Goal: Transaction & Acquisition: Book appointment/travel/reservation

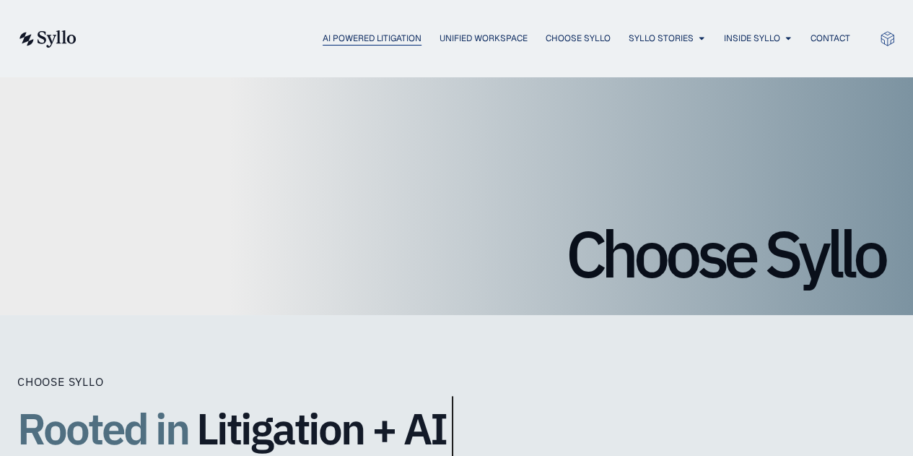
click at [399, 43] on span "AI Powered Litigation" at bounding box center [372, 38] width 99 height 13
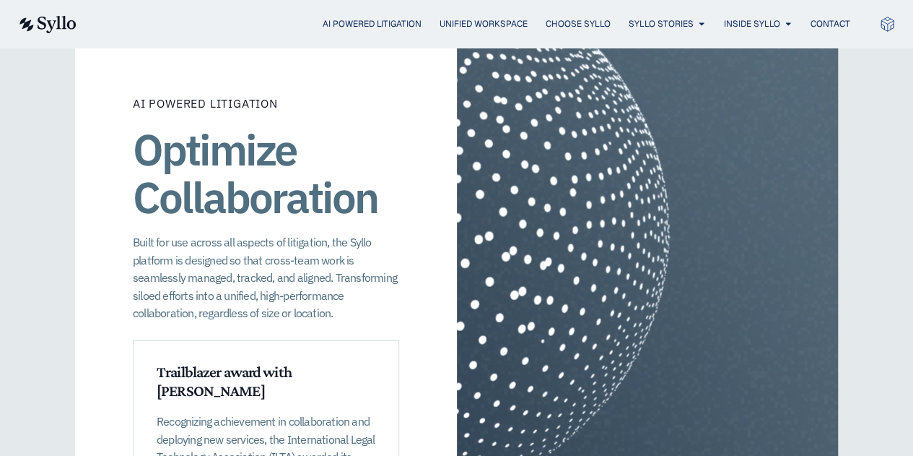
scroll to position [1968, 0]
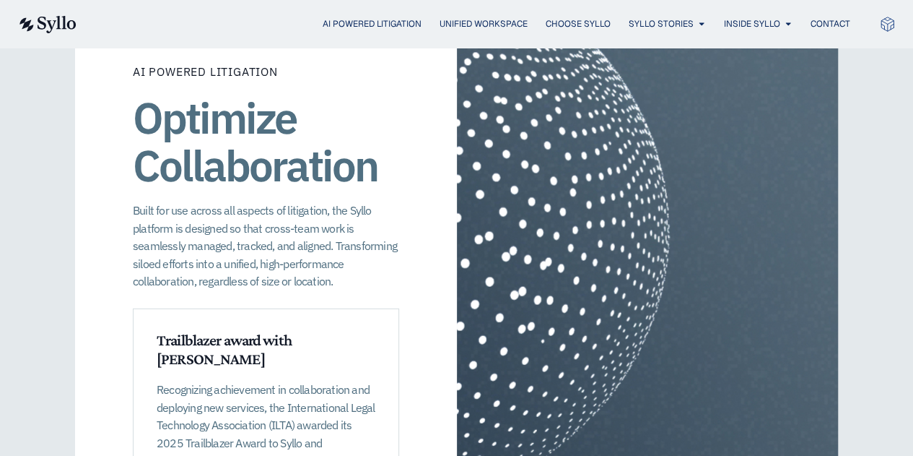
drag, startPoint x: 413, startPoint y: 45, endPoint x: 427, endPoint y: 48, distance: 14.7
click at [428, 47] on div "AI Powered Litigation Unified Workspace Choose Syllo Syllo Stories Close Syllo …" at bounding box center [456, 24] width 879 height 48
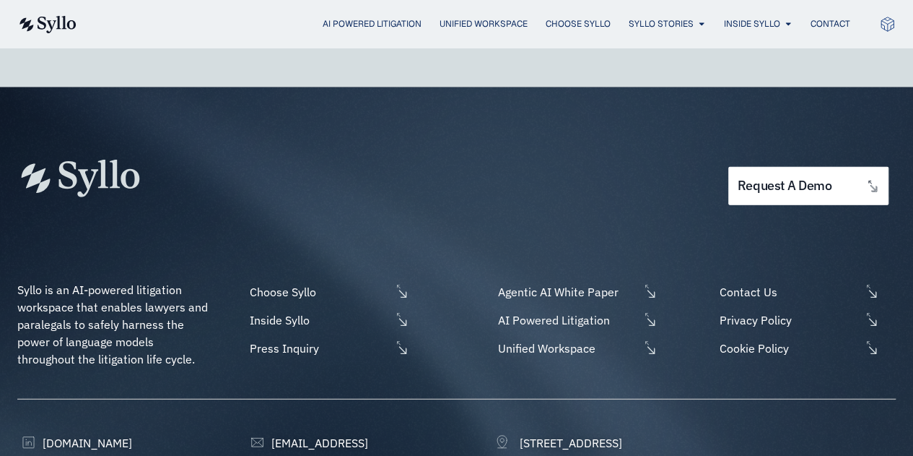
scroll to position [4515, 0]
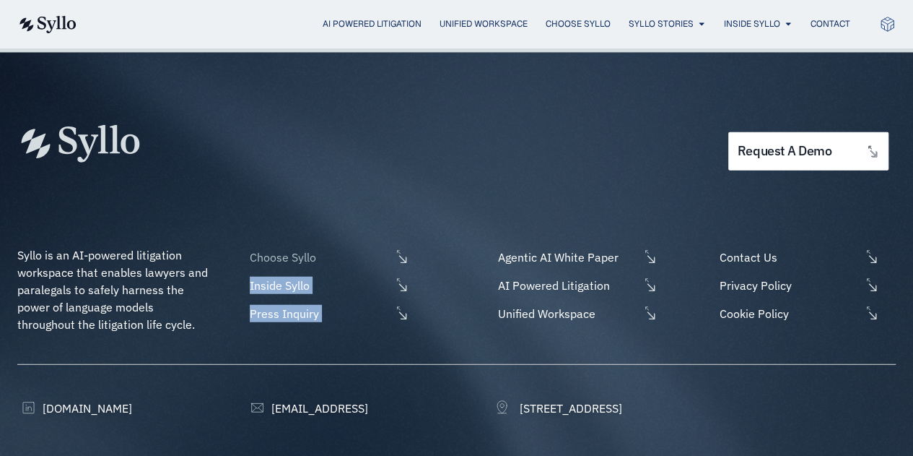
drag, startPoint x: 464, startPoint y: 121, endPoint x: 376, endPoint y: 174, distance: 102.4
click at [376, 174] on div "request a demo Syllo is an AI-powered litigation workspace that enables lawyers…" at bounding box center [456, 292] width 879 height 479
click at [312, 214] on div "Syllo is an AI-powered litigation workspace that enables lawyers and paralegals…" at bounding box center [456, 289] width 879 height 150
click at [305, 248] on span "Choose Syllo" at bounding box center [318, 256] width 144 height 17
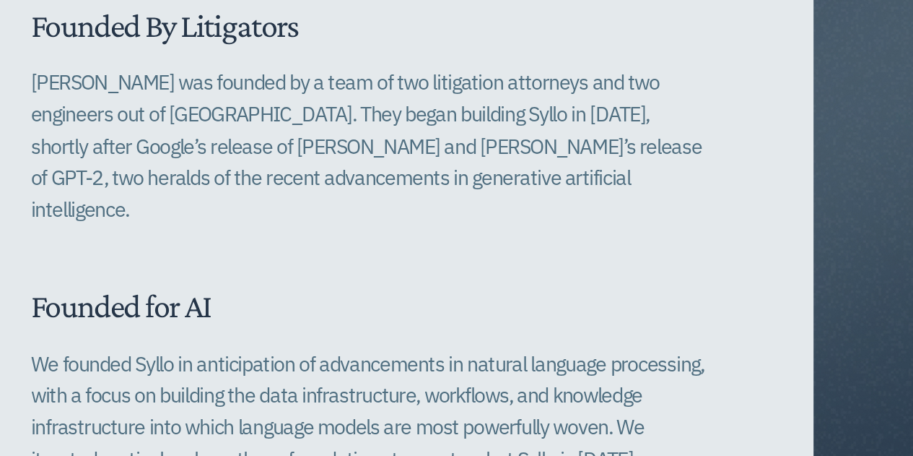
scroll to position [502, 0]
click at [171, 147] on p "Syllo was founded by a team of two litigation attorneys and two engineers out o…" at bounding box center [208, 129] width 382 height 89
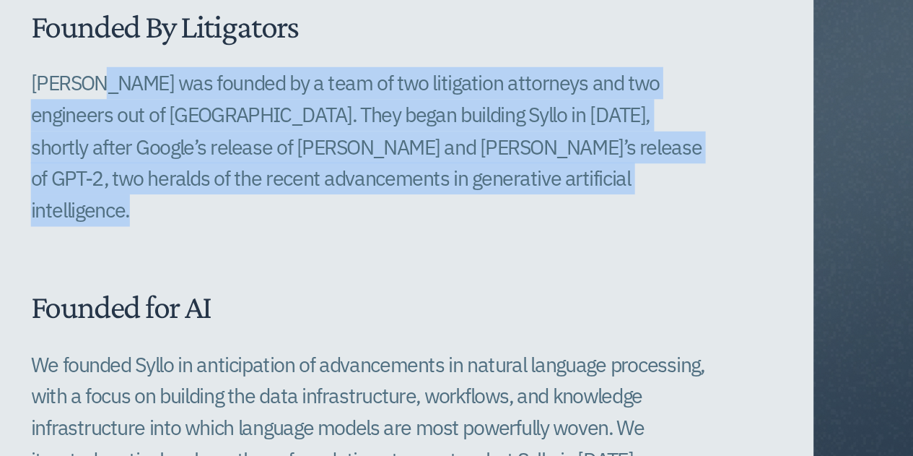
click at [171, 147] on p "Syllo was founded by a team of two litigation attorneys and two engineers out o…" at bounding box center [208, 129] width 382 height 89
click at [205, 129] on p "Syllo was founded by a team of two litigation attorneys and two engineers out o…" at bounding box center [208, 129] width 382 height 89
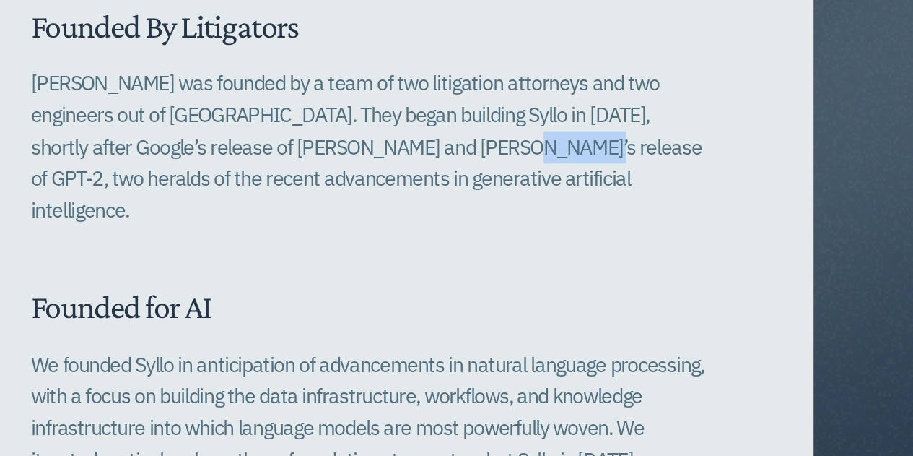
click at [205, 129] on p "Syllo was founded by a team of two litigation attorneys and two engineers out o…" at bounding box center [208, 129] width 382 height 89
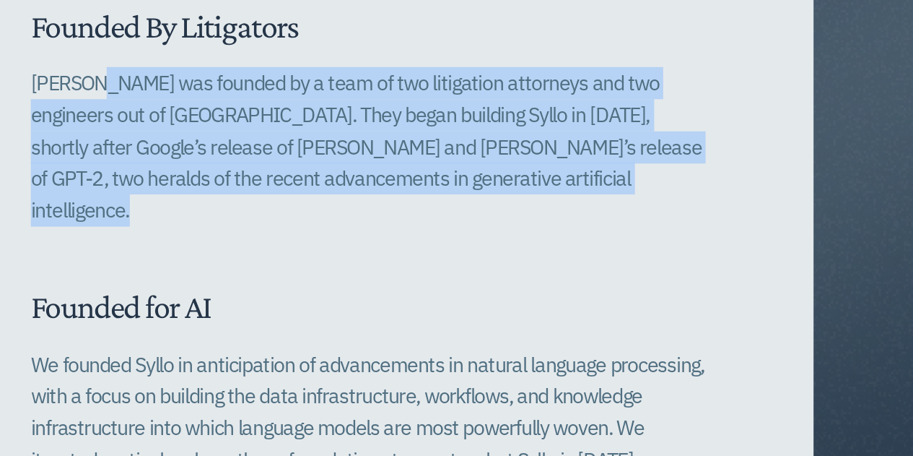
drag, startPoint x: 205, startPoint y: 129, endPoint x: 248, endPoint y: 142, distance: 45.2
click at [248, 142] on p "Syllo was founded by a team of two litigation attorneys and two engineers out o…" at bounding box center [208, 129] width 382 height 89
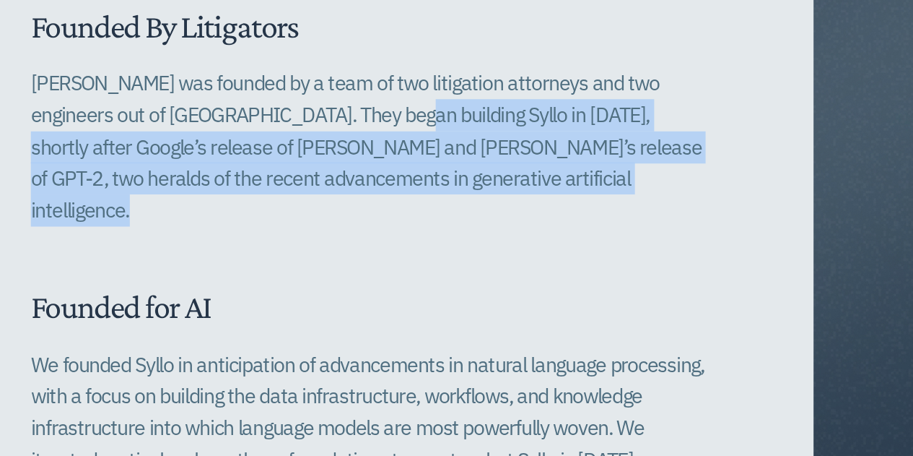
drag, startPoint x: 248, startPoint y: 142, endPoint x: 159, endPoint y: 120, distance: 92.1
click at [159, 120] on p "Syllo was founded by a team of two litigation attorneys and two engineers out o…" at bounding box center [208, 129] width 382 height 89
drag, startPoint x: 159, startPoint y: 120, endPoint x: 225, endPoint y: 144, distance: 70.1
click at [225, 144] on p "Syllo was founded by a team of two litigation attorneys and two engineers out o…" at bounding box center [208, 129] width 382 height 89
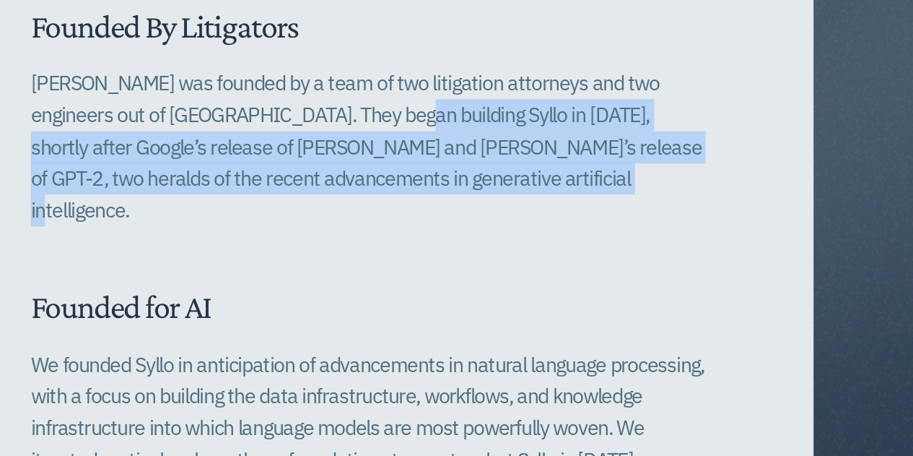
click at [225, 144] on p "Syllo was founded by a team of two litigation attorneys and two engineers out o…" at bounding box center [208, 129] width 382 height 89
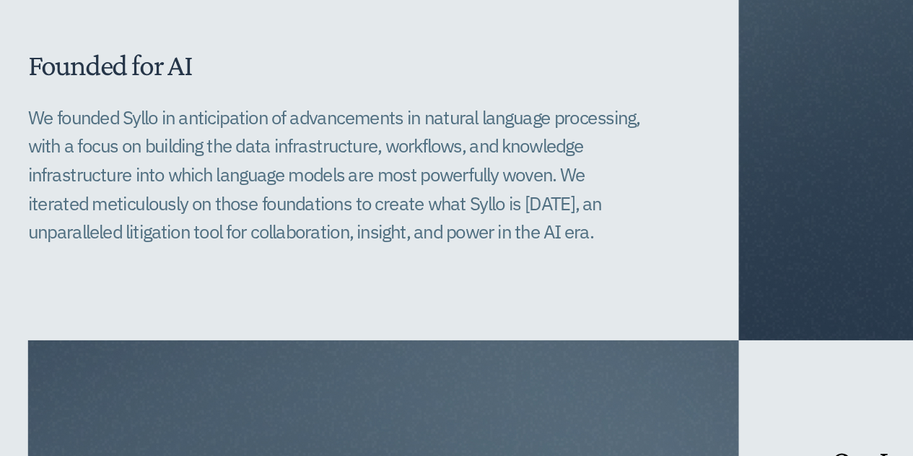
scroll to position [542, 0]
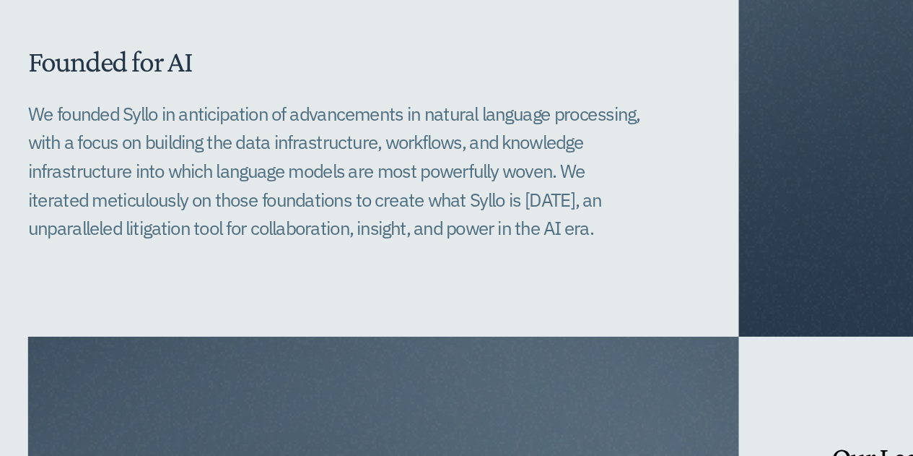
click at [183, 239] on p "We founded Syllo in anticipation of advancements in natural language processing…" at bounding box center [208, 248] width 382 height 89
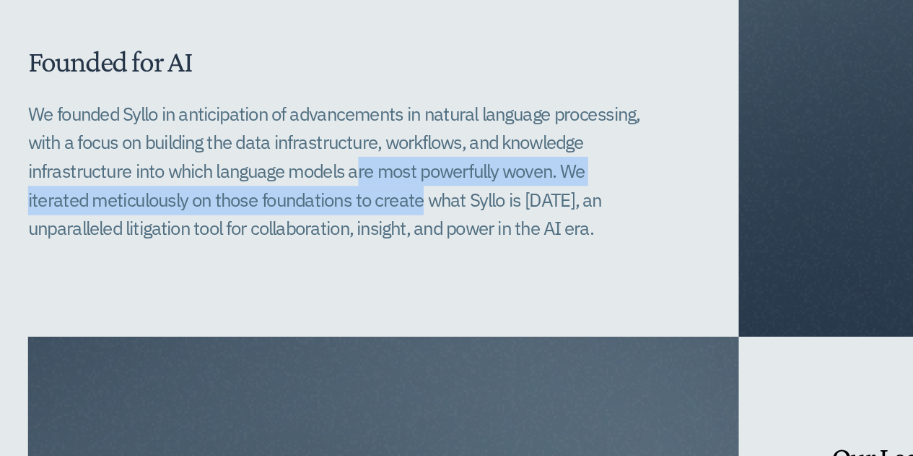
click at [186, 240] on p "We founded Syllo in anticipation of advancements in natural language processing…" at bounding box center [208, 248] width 382 height 89
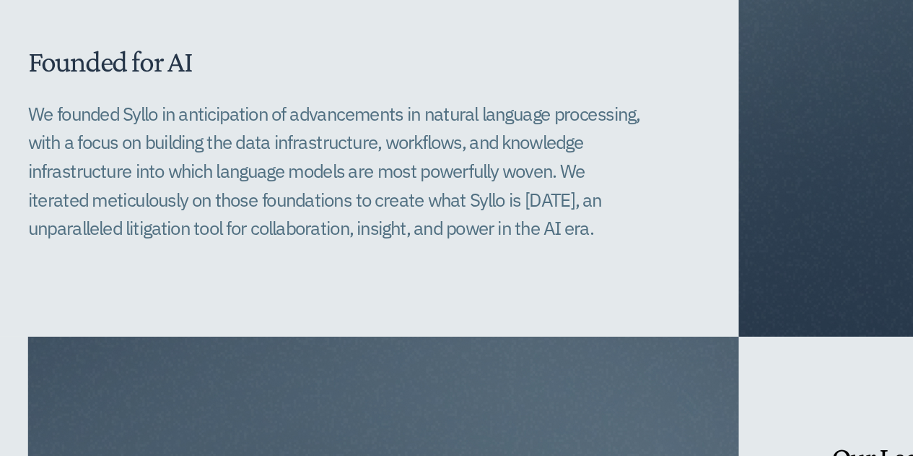
drag, startPoint x: 186, startPoint y: 240, endPoint x: 275, endPoint y: 266, distance: 92.5
click at [275, 266] on p "We founded Syllo in anticipation of advancements in natural language processing…" at bounding box center [208, 248] width 382 height 89
drag, startPoint x: 275, startPoint y: 266, endPoint x: 316, endPoint y: 267, distance: 40.5
click at [316, 267] on p "We founded Syllo in anticipation of advancements in natural language processing…" at bounding box center [208, 248] width 382 height 89
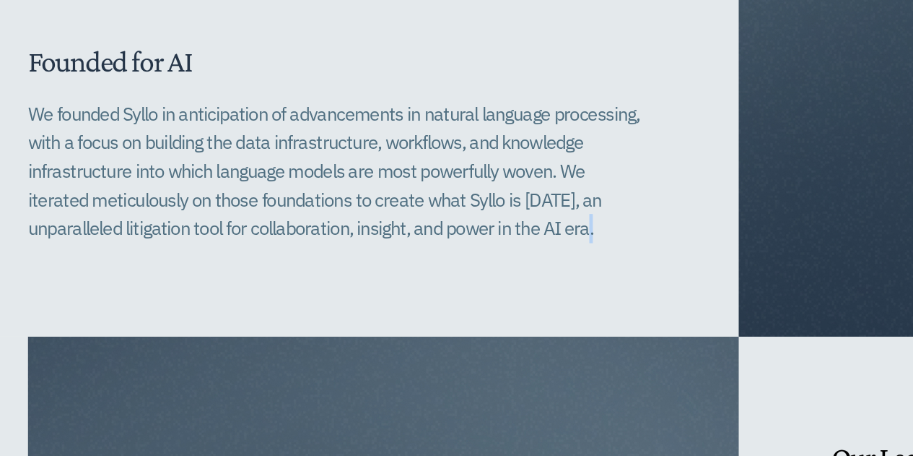
click at [316, 267] on p "We founded Syllo in anticipation of advancements in natural language processing…" at bounding box center [208, 248] width 382 height 89
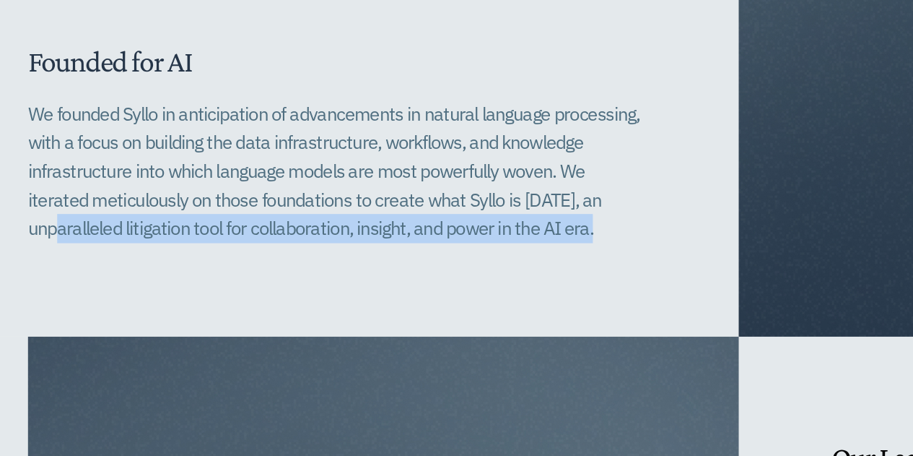
drag, startPoint x: 316, startPoint y: 267, endPoint x: 318, endPoint y: 250, distance: 17.5
click at [318, 250] on p "We founded Syllo in anticipation of advancements in natural language processing…" at bounding box center [208, 248] width 382 height 89
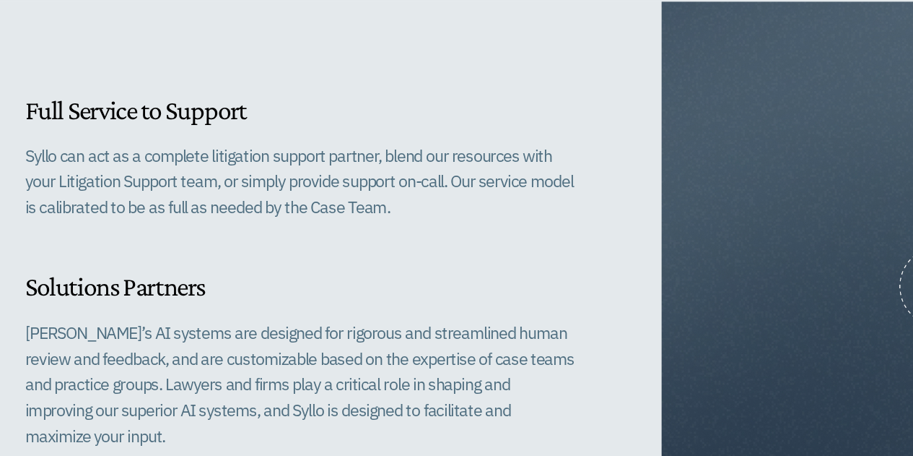
scroll to position [1388, 0]
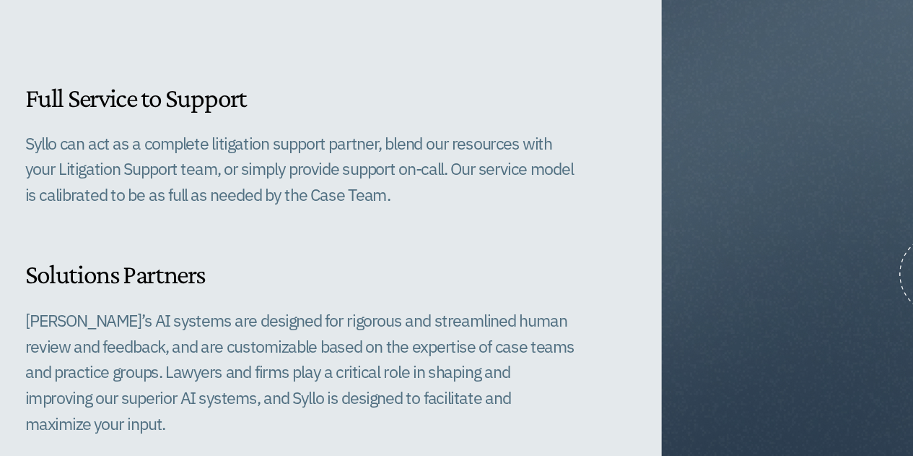
click at [323, 242] on p "Syllo can act as a complete litigation support partner, blend our resources wit…" at bounding box center [208, 235] width 382 height 53
drag, startPoint x: 323, startPoint y: 242, endPoint x: 282, endPoint y: 293, distance: 66.2
click at [282, 293] on div "Full Service to Support Syllo can act as a complete litigation support partner,…" at bounding box center [237, 294] width 440 height 367
click at [282, 297] on h6 "Solutions Partners" at bounding box center [208, 308] width 382 height 22
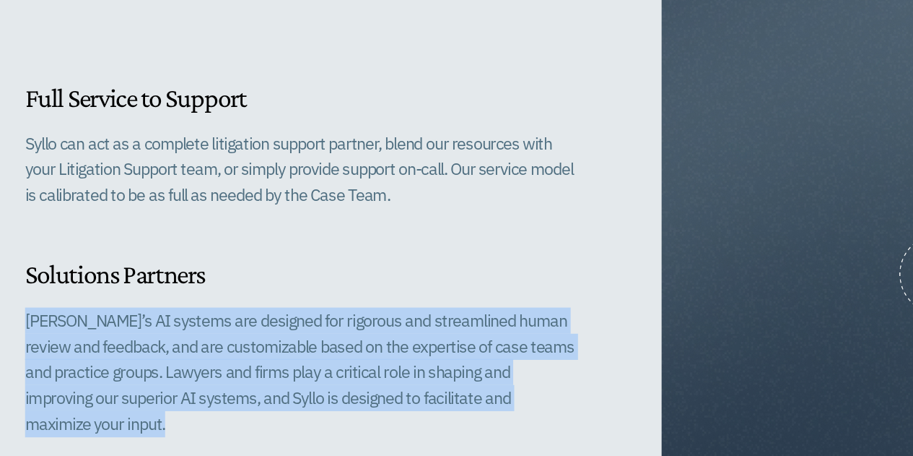
drag, startPoint x: 282, startPoint y: 293, endPoint x: 378, endPoint y: 392, distance: 138.4
click at [378, 392] on div "Full Service to Support Syllo can act as a complete litigation support partner,…" at bounding box center [237, 294] width 440 height 367
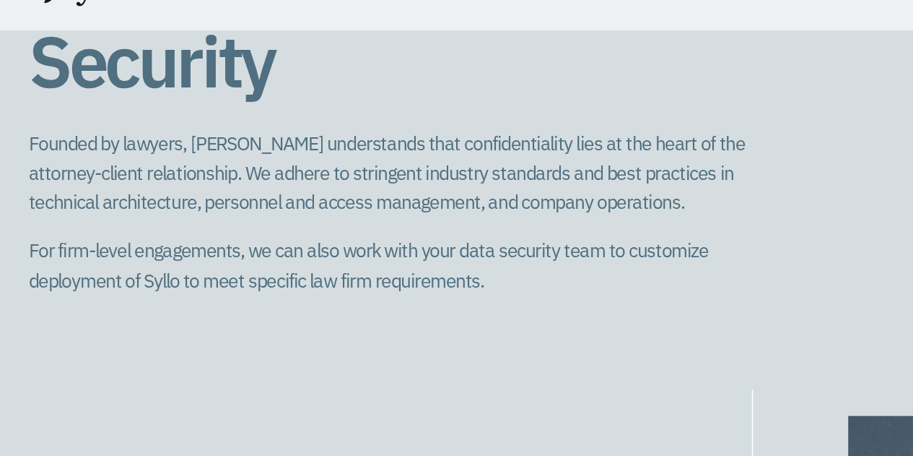
scroll to position [1990, 0]
click at [183, 129] on div "Founded by lawyers, Syllo understands that confidentiality lies at the heart of…" at bounding box center [237, 158] width 440 height 100
click at [183, 130] on div "Founded by lawyers, Syllo understands that confidentiality lies at the heart of…" at bounding box center [237, 158] width 440 height 100
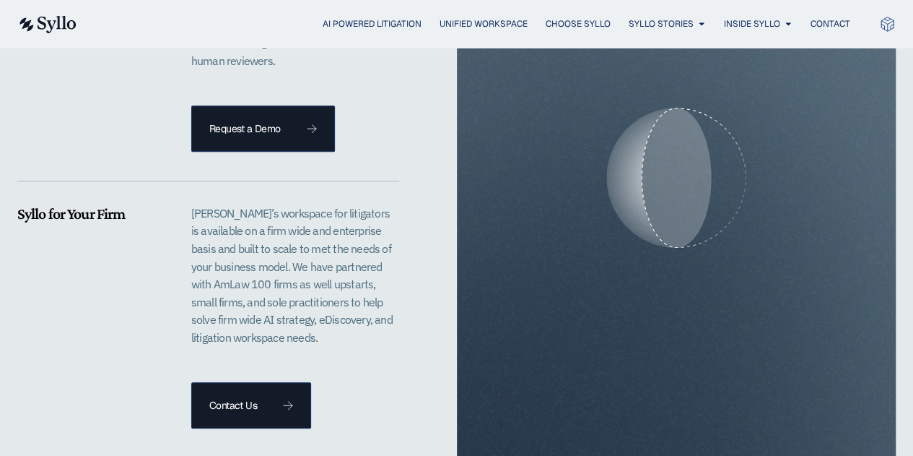
scroll to position [3195, 0]
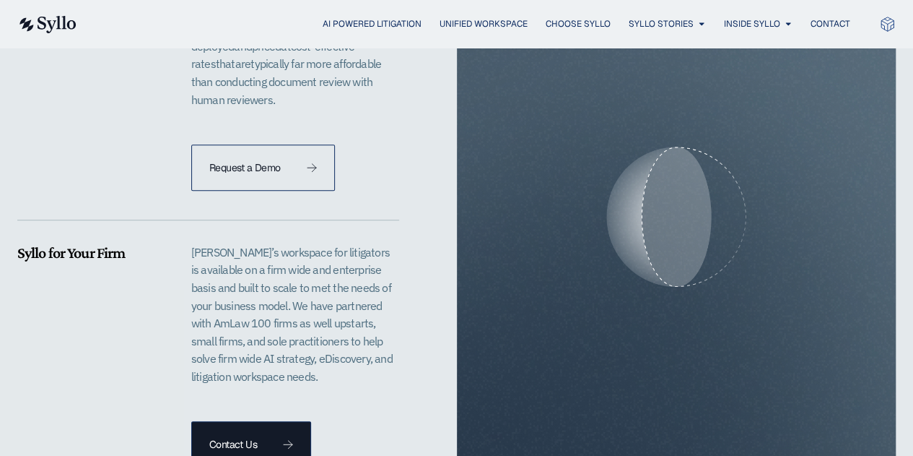
click at [238, 144] on link "Request a Demo" at bounding box center [263, 167] width 144 height 46
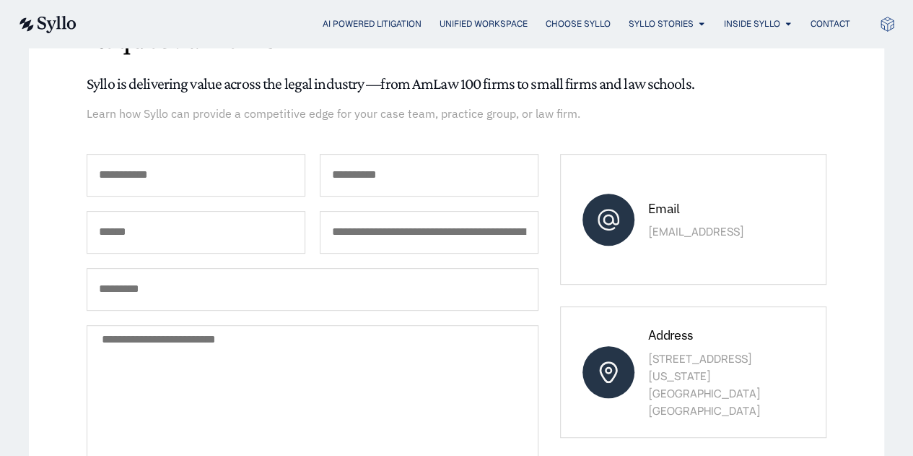
scroll to position [191, 0]
